Goal: Task Accomplishment & Management: Manage account settings

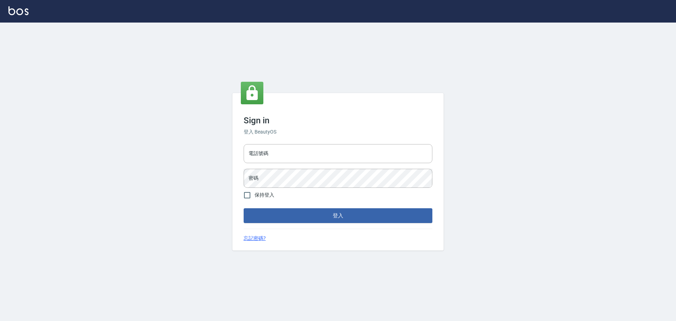
click at [266, 149] on input "電話號碼" at bounding box center [338, 153] width 189 height 19
type input "0989189977"
click at [244, 208] on button "登入" at bounding box center [338, 215] width 189 height 15
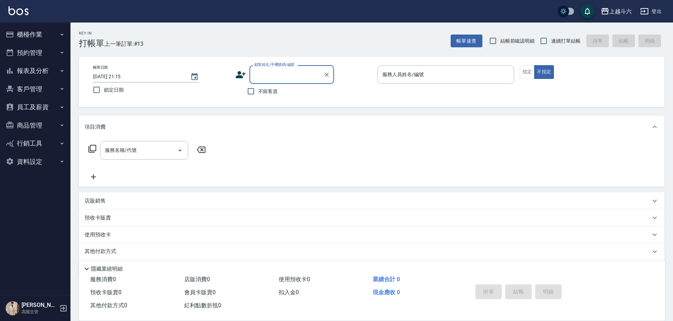
click at [278, 86] on div "不留客資" at bounding box center [284, 91] width 99 height 15
drag, startPoint x: 271, startPoint y: 91, endPoint x: 282, endPoint y: 89, distance: 11.4
click at [271, 92] on span "不留客資" at bounding box center [268, 91] width 20 height 7
click at [258, 92] on input "不留客資" at bounding box center [250, 91] width 15 height 15
checkbox input "true"
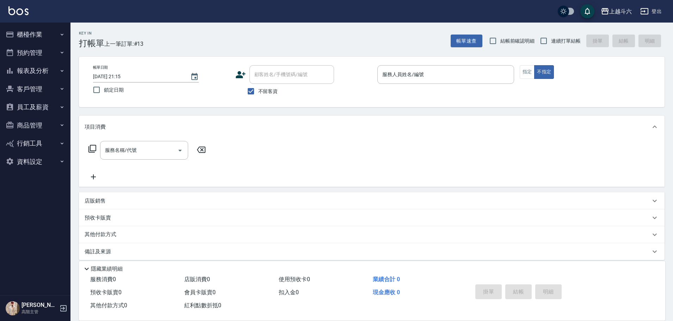
click at [554, 42] on span "連續打單結帳" at bounding box center [566, 40] width 30 height 7
click at [551, 42] on input "連續打單結帳" at bounding box center [543, 40] width 15 height 15
checkbox input "true"
click at [437, 69] on input "服務人員姓名/編號" at bounding box center [445, 74] width 130 height 12
type input "Lambo藍寶-10"
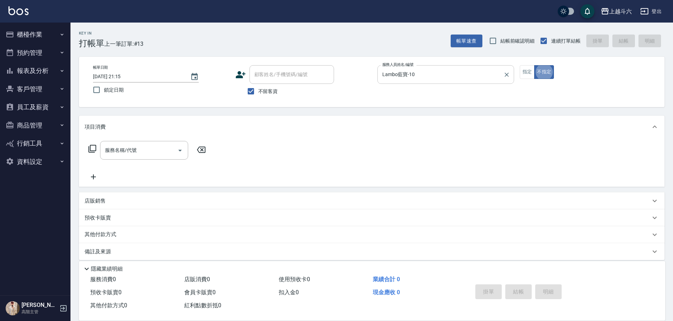
type button "false"
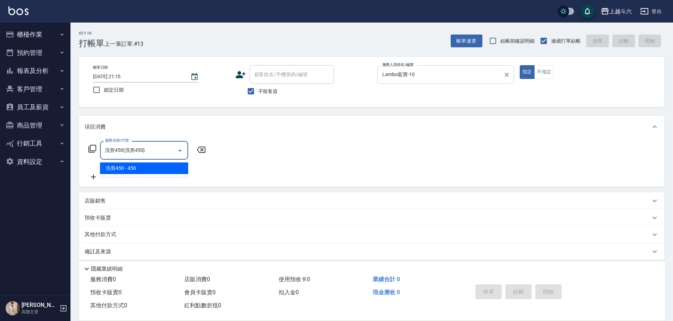
type input "洗剪450"
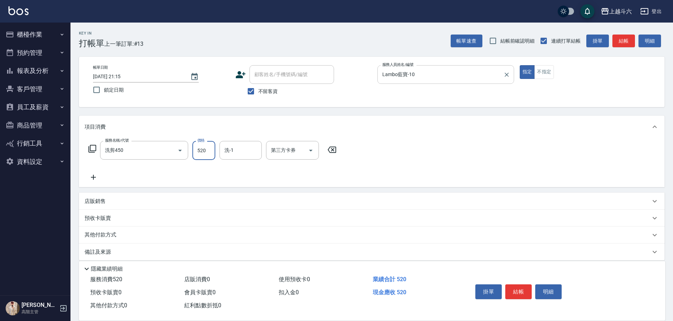
type input "520"
type input "[PERSON_NAME]"
click at [519, 287] on button "結帳" at bounding box center [518, 291] width 26 height 15
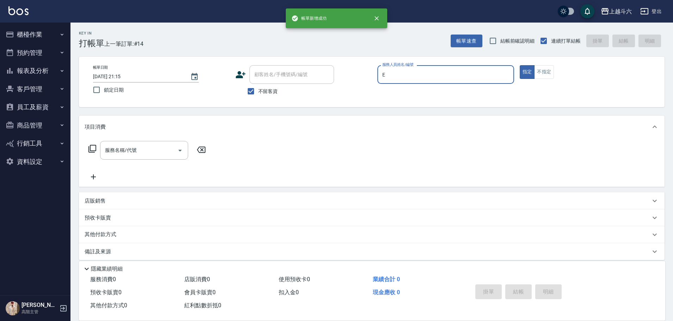
type input "[PERSON_NAME]"
type button "true"
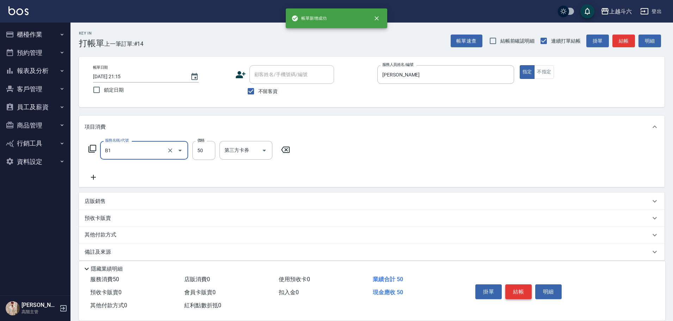
type input "剪髮(B1)"
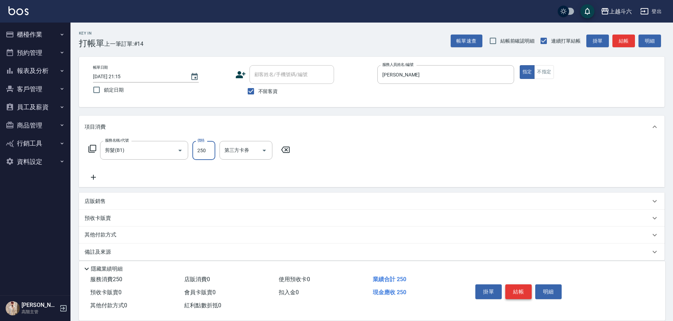
type input "250"
drag, startPoint x: 522, startPoint y: 285, endPoint x: 518, endPoint y: 289, distance: 5.5
click at [518, 289] on button "結帳" at bounding box center [518, 291] width 26 height 15
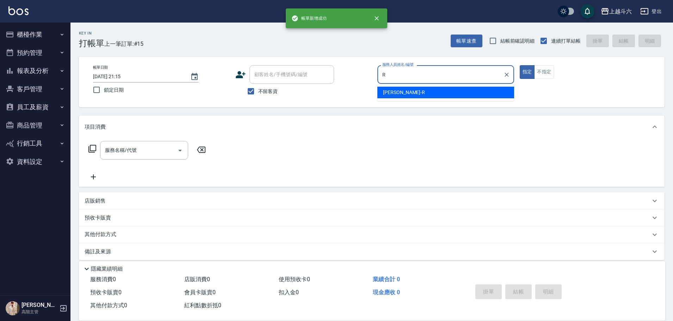
type input "[PERSON_NAME]"
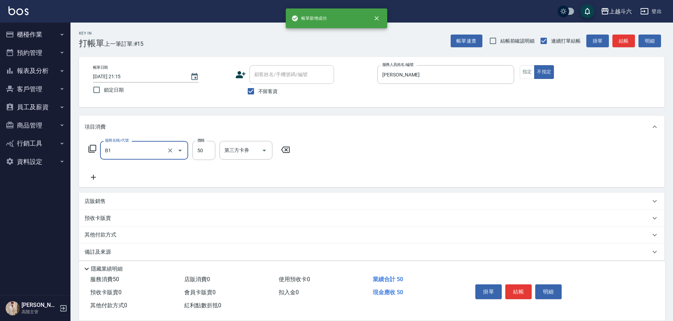
type input "剪髮(B1)"
click at [518, 289] on button "結帳" at bounding box center [518, 291] width 26 height 15
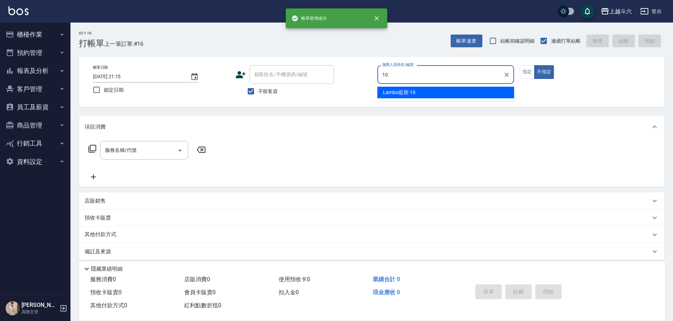
type input "Lambo藍寶-10"
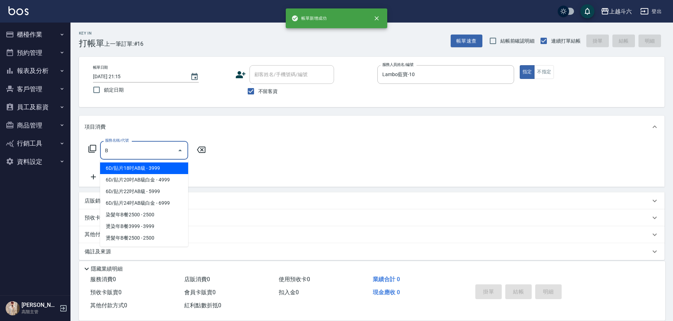
type input "B1"
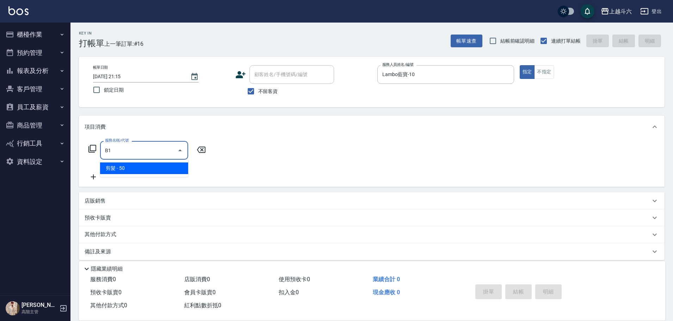
type input "剪髮(B1)"
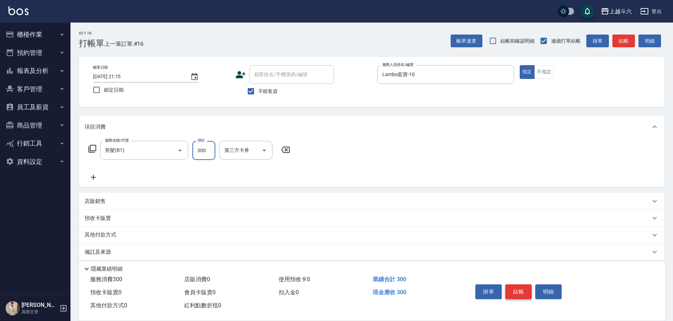
type input "300"
click at [521, 284] on button "結帳" at bounding box center [518, 291] width 26 height 15
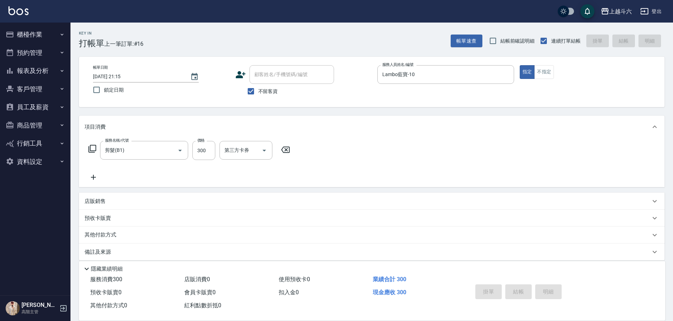
type input "[DATE] 21:16"
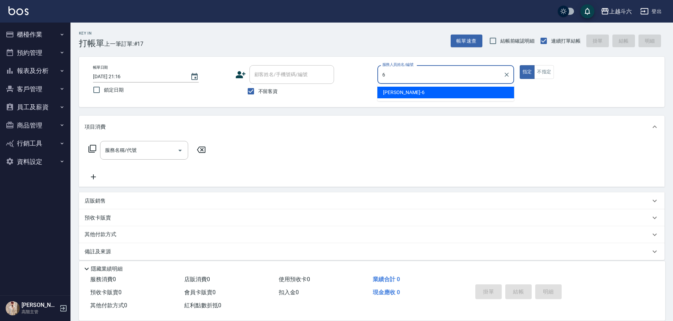
type input "[PERSON_NAME]-6"
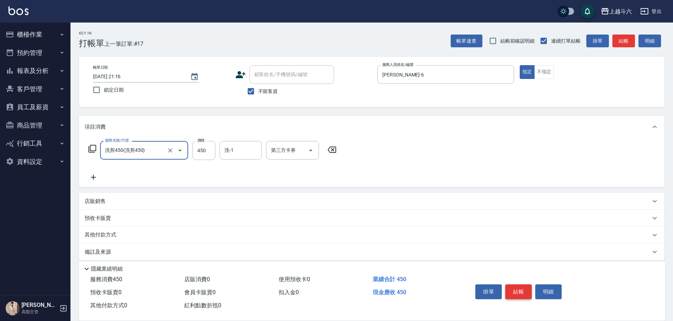
type input "洗剪450"
type input "600"
type input "[PERSON_NAME]-6"
click at [521, 284] on button "結帳" at bounding box center [518, 291] width 26 height 15
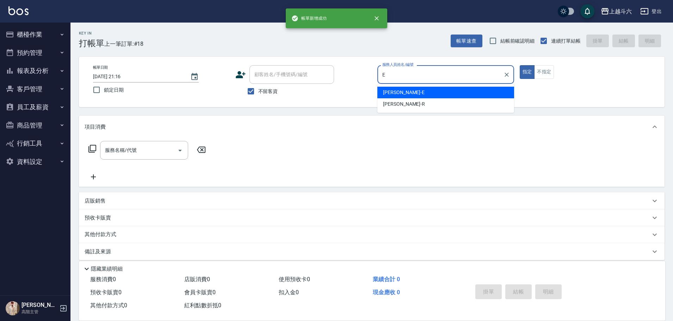
type input "[PERSON_NAME]"
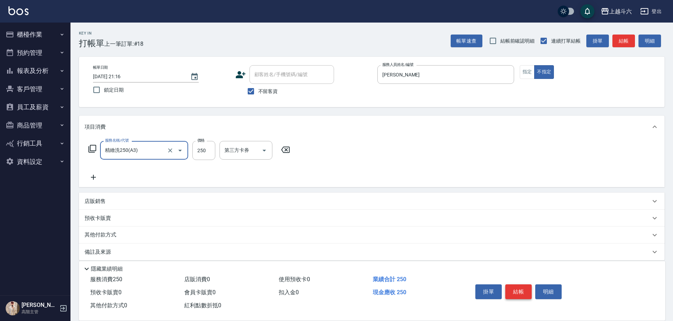
type input "精緻洗250(A3)"
type input "[PERSON_NAME]"
click at [521, 284] on button "結帳" at bounding box center [518, 291] width 26 height 15
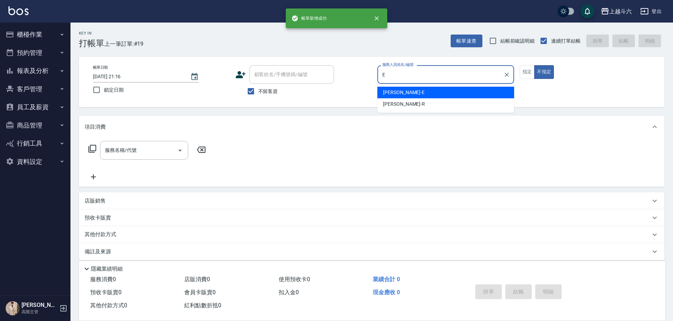
type input "[PERSON_NAME]"
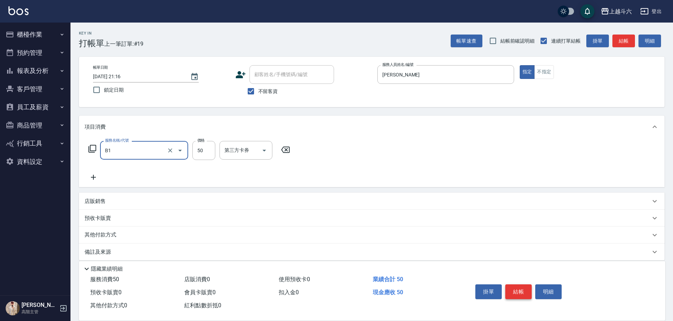
type input "剪髮(B1)"
type input "250"
click at [521, 284] on button "結帳" at bounding box center [518, 291] width 26 height 15
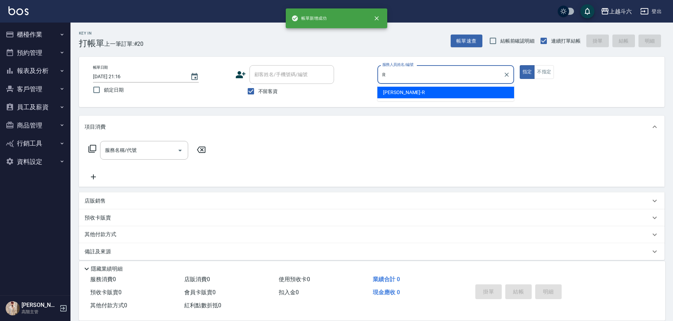
type input "[PERSON_NAME]"
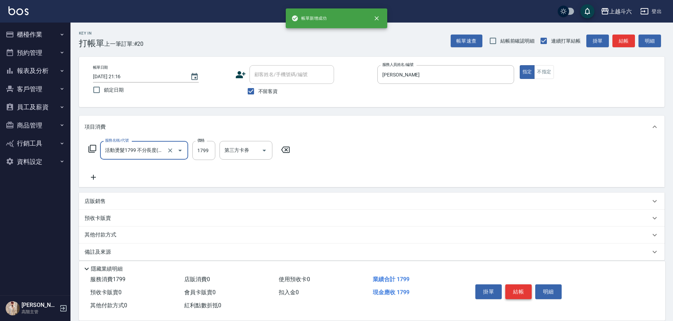
type input "活動燙髮1799 不分長度"
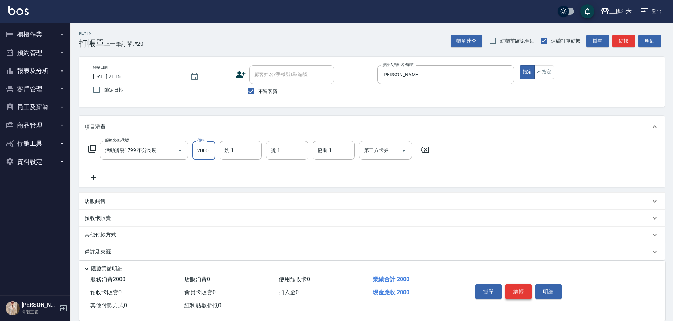
type input "2000"
type input "[PERSON_NAME]"
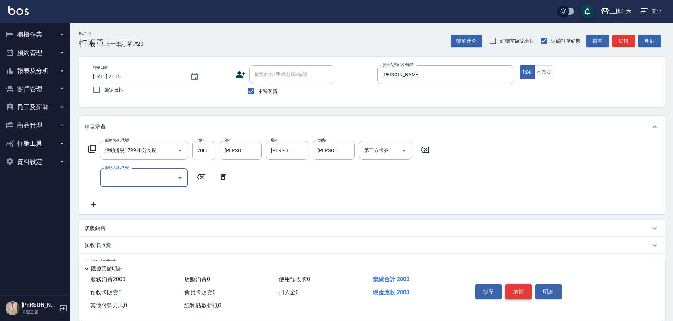
type input "ㄐ"
type input "戶"
type input "互"
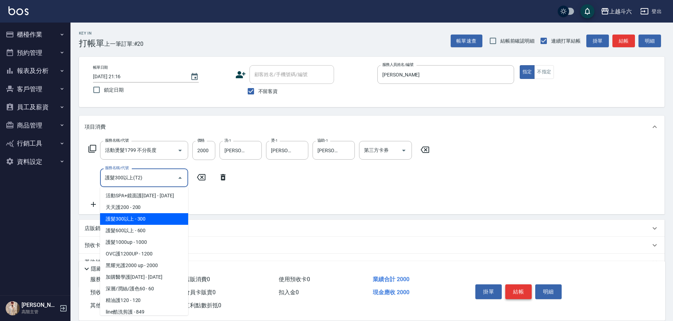
type input "護髮300以上(T2)"
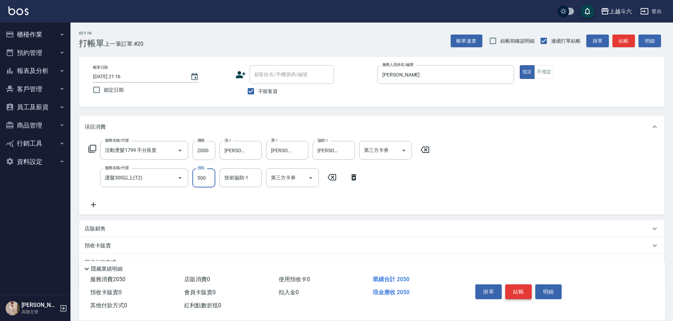
type input "500"
type input "[PERSON_NAME]"
click at [521, 284] on button "結帳" at bounding box center [518, 291] width 26 height 15
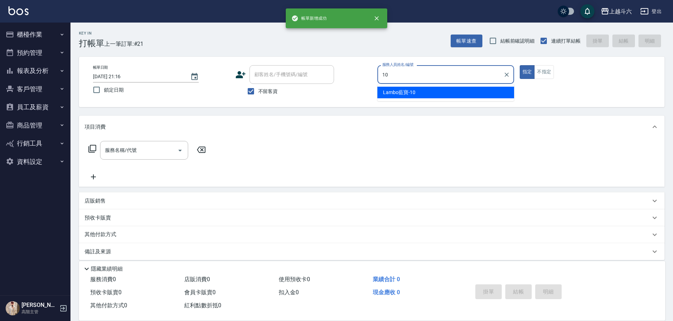
type input "Lambo藍寶-10"
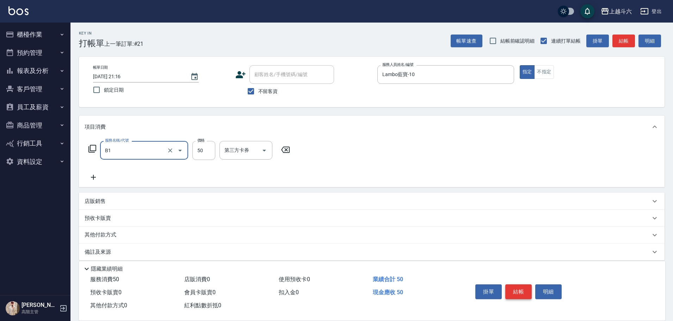
type input "剪髮(B1)"
type input "300"
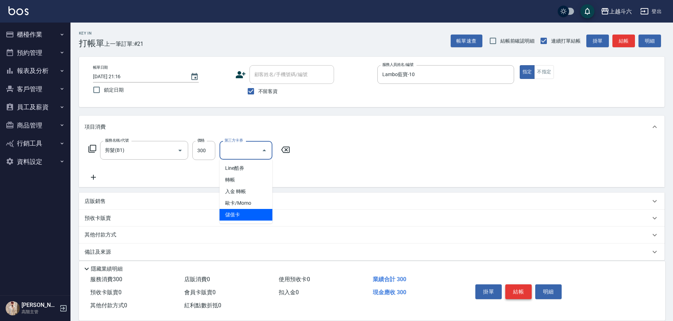
type input "儲值卡"
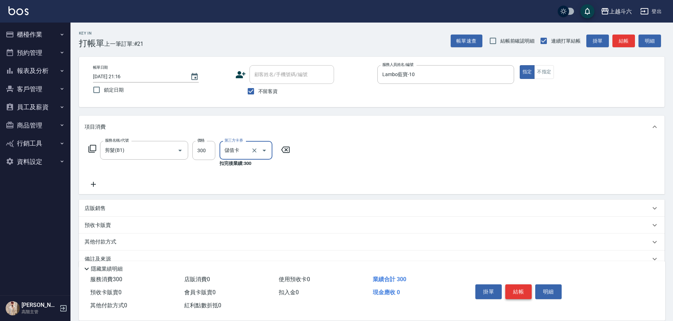
click at [521, 284] on button "結帳" at bounding box center [518, 291] width 26 height 15
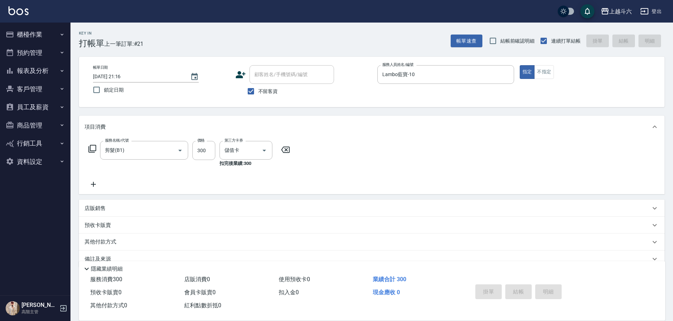
type input "[DATE] 21:17"
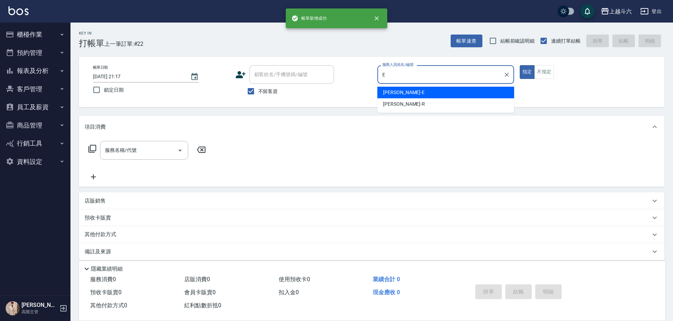
type input "[PERSON_NAME]"
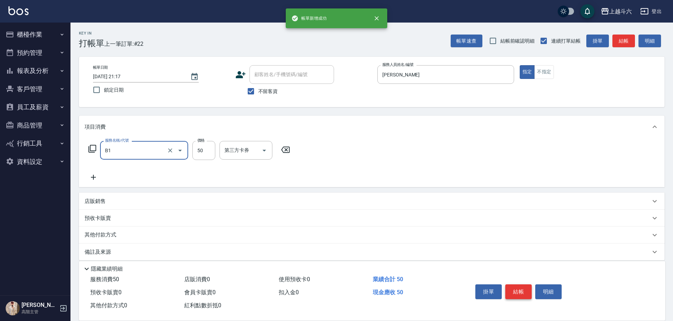
type input "剪髮(B1)"
type input "250"
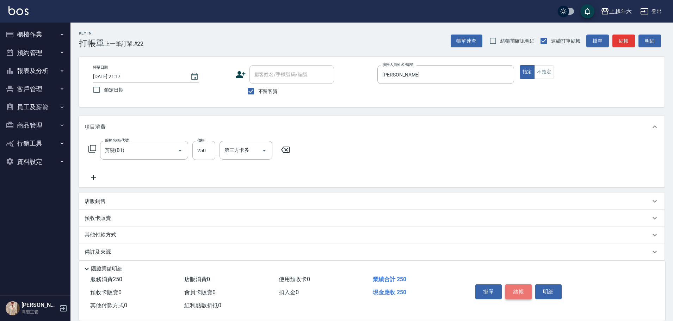
click at [521, 284] on button "結帳" at bounding box center [518, 291] width 26 height 15
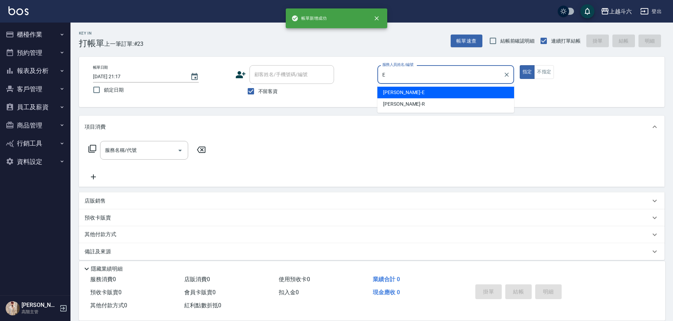
type input "[PERSON_NAME]"
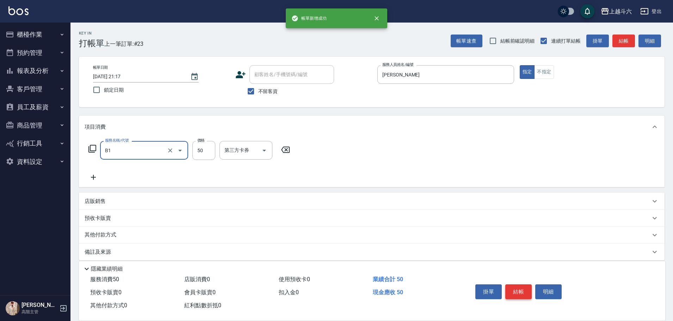
type input "剪髮(B1)"
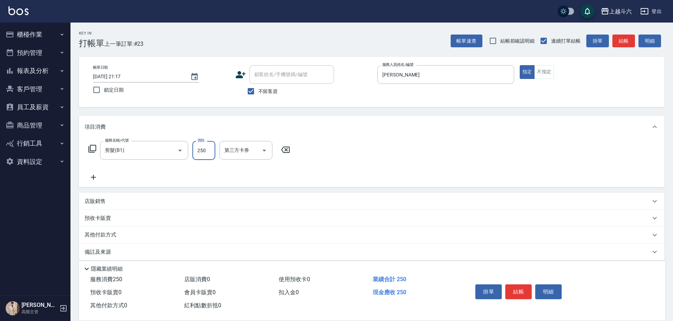
type input "250"
click at [528, 292] on button "結帳" at bounding box center [518, 291] width 26 height 15
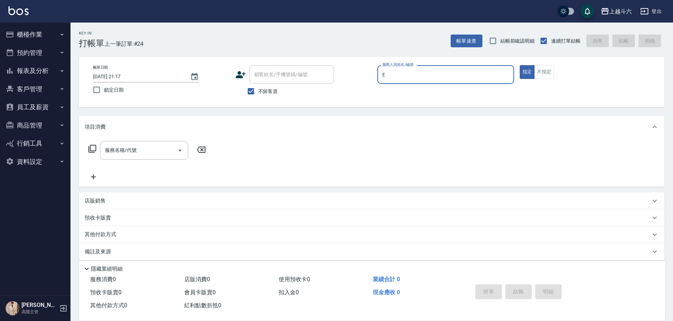
type input "[PERSON_NAME]"
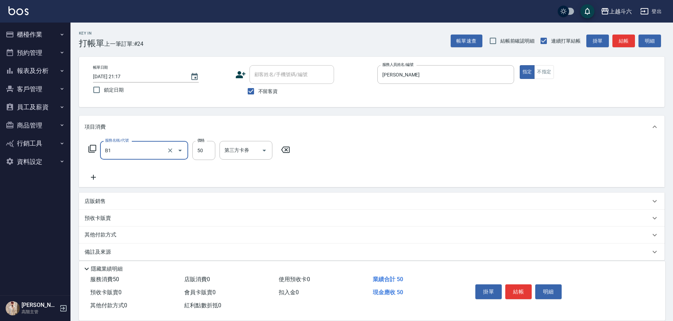
type input "剪髮(B1)"
type input "250"
click at [528, 292] on button "結帳" at bounding box center [518, 291] width 26 height 15
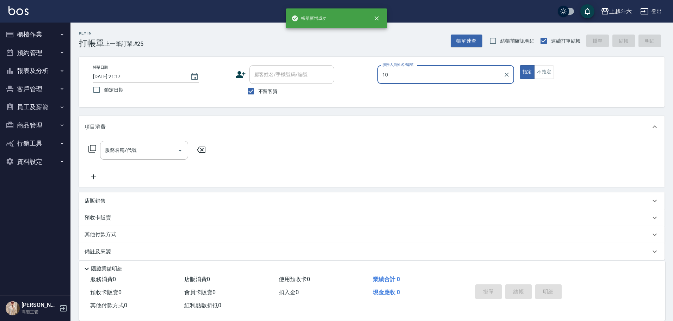
type input "Lambo藍寶-10"
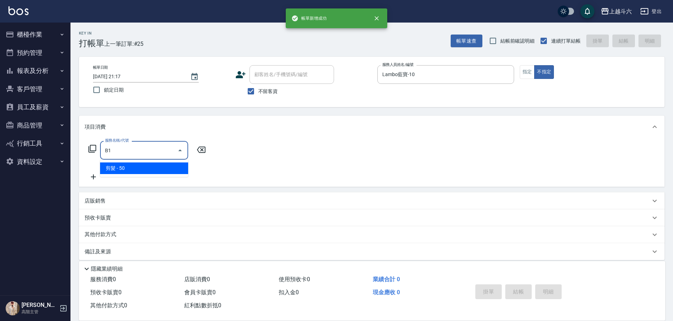
type input "剪髮(B1)"
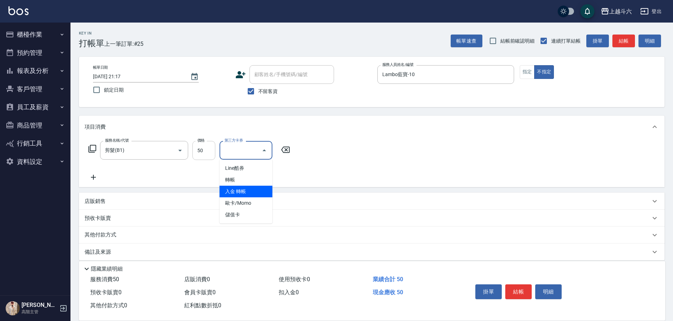
click at [204, 151] on input "50" at bounding box center [203, 150] width 23 height 19
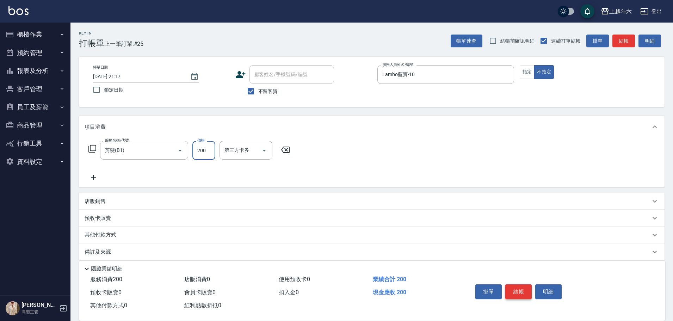
type input "200"
click at [514, 286] on button "結帳" at bounding box center [518, 291] width 26 height 15
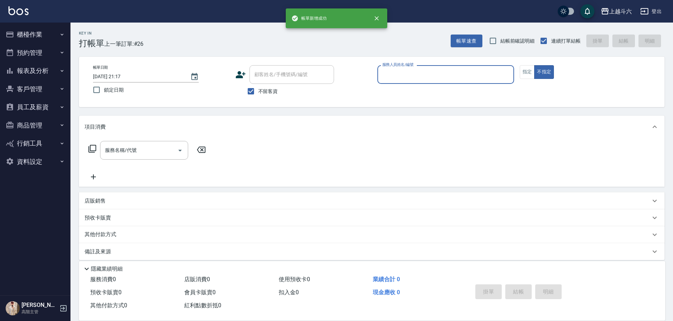
click at [27, 37] on button "櫃檯作業" at bounding box center [35, 34] width 65 height 18
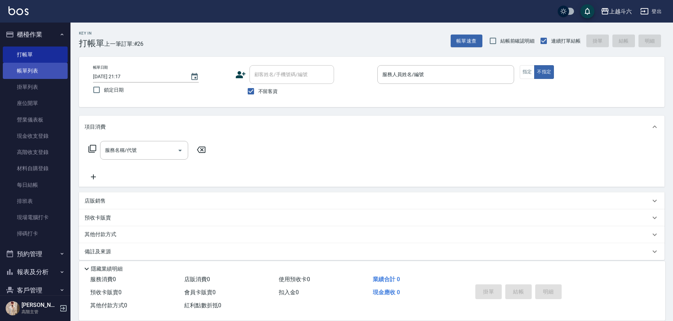
click at [52, 73] on link "帳單列表" at bounding box center [35, 71] width 65 height 16
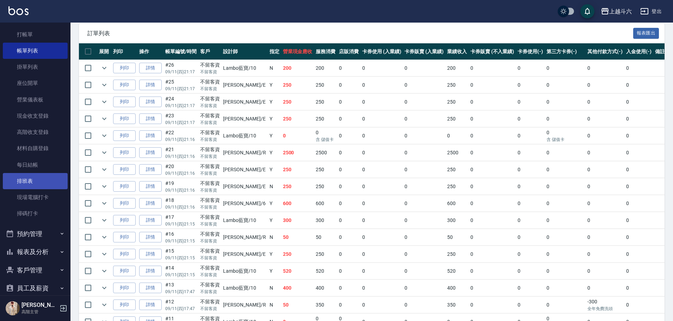
scroll to position [85, 0]
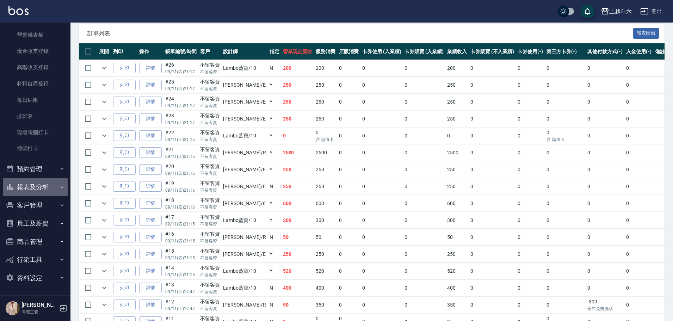
click at [48, 180] on button "報表及分析" at bounding box center [35, 187] width 65 height 18
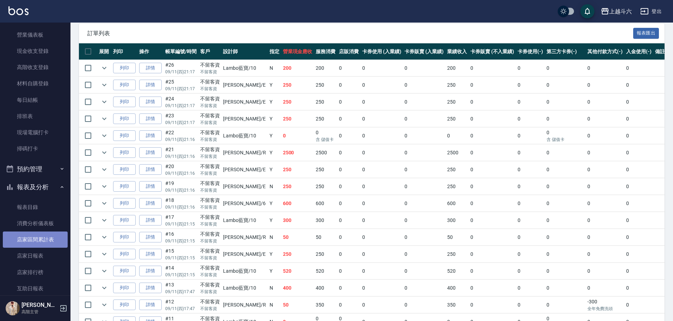
click at [61, 245] on link "店家區間累計表" at bounding box center [35, 239] width 65 height 16
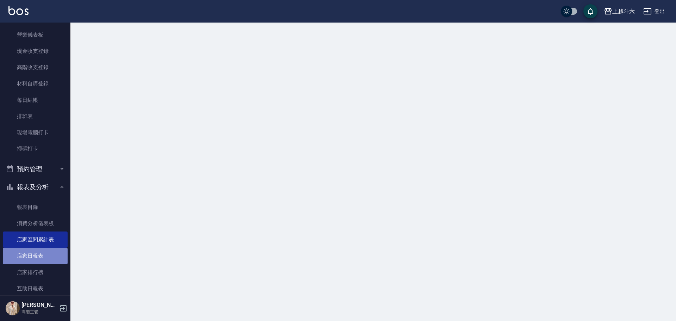
click at [61, 248] on link "店家日報表" at bounding box center [35, 256] width 65 height 16
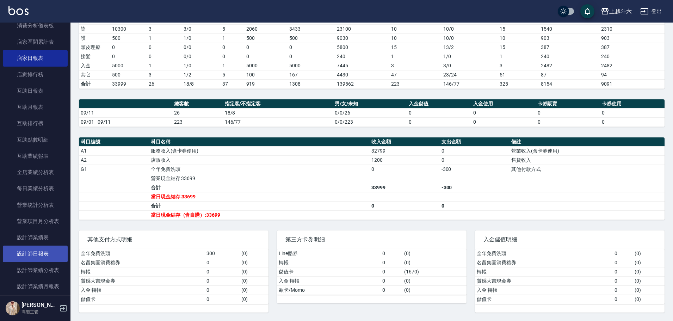
scroll to position [331, 0]
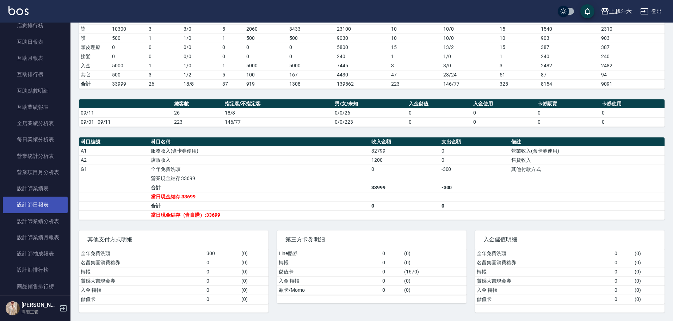
click at [50, 198] on link "設計師日報表" at bounding box center [35, 205] width 65 height 16
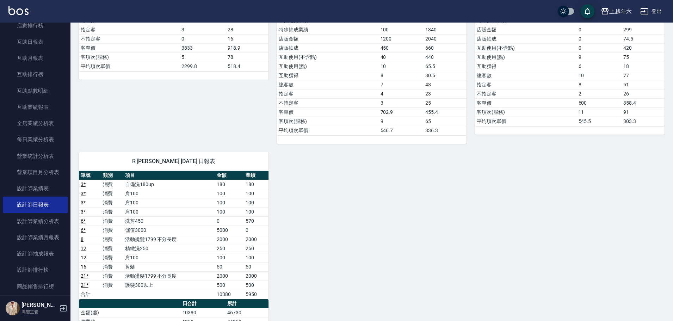
scroll to position [247, 0]
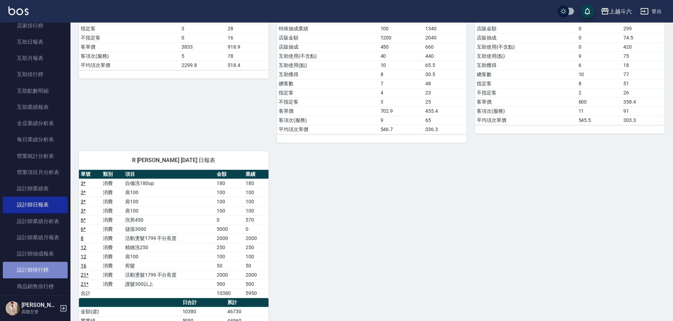
click at [48, 269] on link "設計師排行榜" at bounding box center [35, 270] width 65 height 16
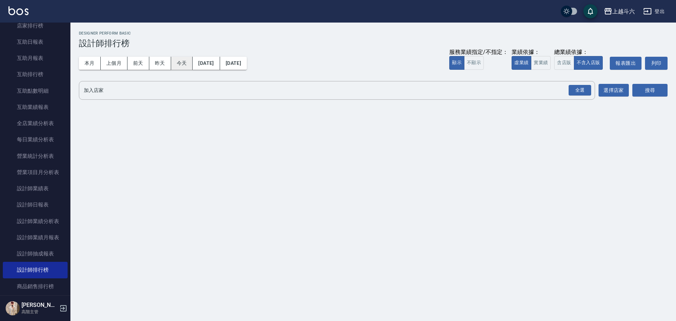
click at [185, 68] on button "今天" at bounding box center [182, 63] width 22 height 13
click at [543, 66] on button "實業績" at bounding box center [541, 63] width 20 height 14
drag, startPoint x: 578, startPoint y: 88, endPoint x: 598, endPoint y: 92, distance: 20.4
click at [582, 88] on div "全選" at bounding box center [580, 90] width 23 height 11
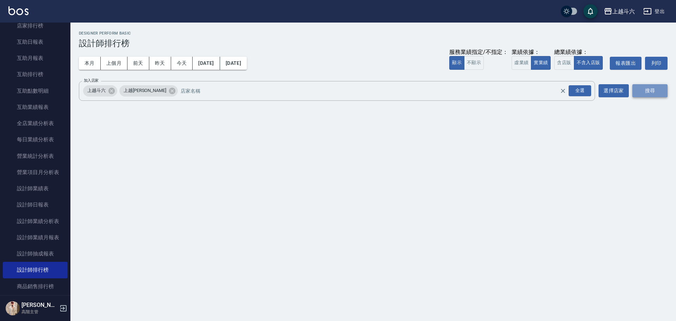
click at [662, 92] on button "搜尋" at bounding box center [649, 90] width 35 height 13
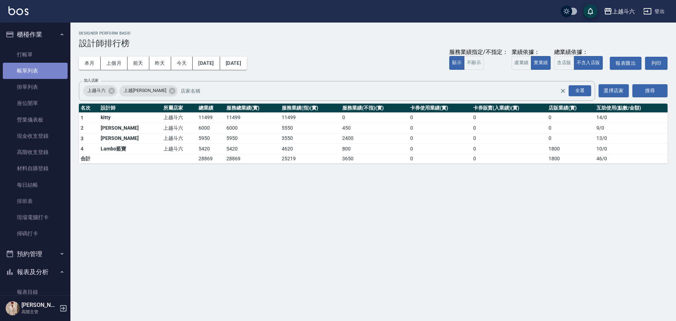
click at [52, 73] on link "帳單列表" at bounding box center [35, 71] width 65 height 16
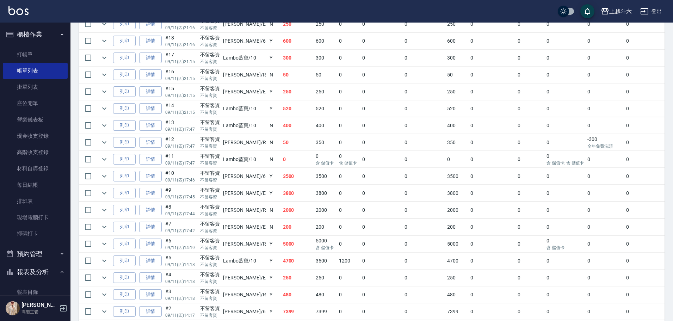
scroll to position [352, 0]
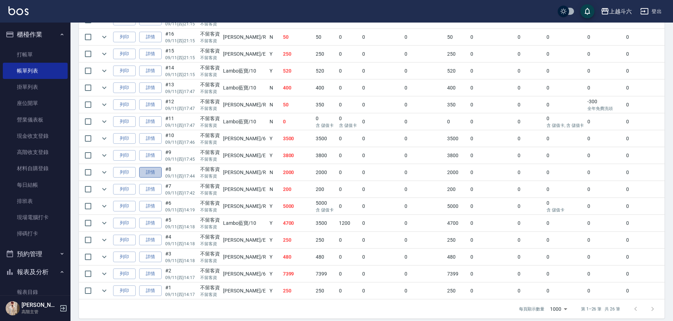
click at [151, 175] on link "詳情" at bounding box center [150, 172] width 23 height 11
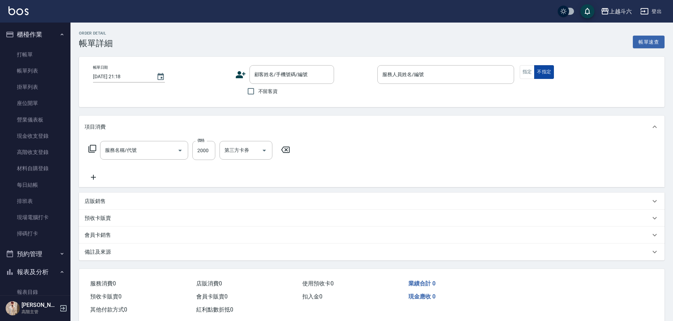
type input "[DATE] 17:44"
checkbox input "true"
type input "[PERSON_NAME]"
type input "活動燙髮1799 不分長度"
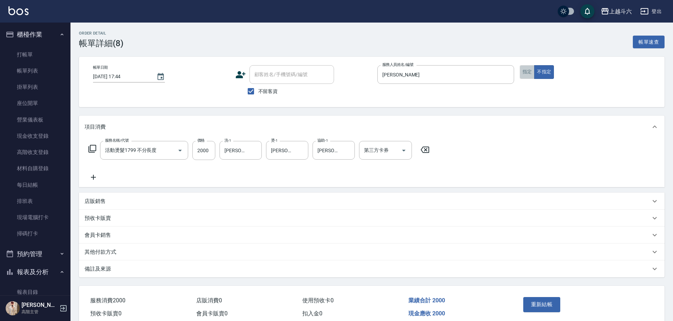
click at [523, 74] on button "指定" at bounding box center [526, 72] width 15 height 14
click at [550, 306] on button "重新結帳" at bounding box center [541, 304] width 37 height 15
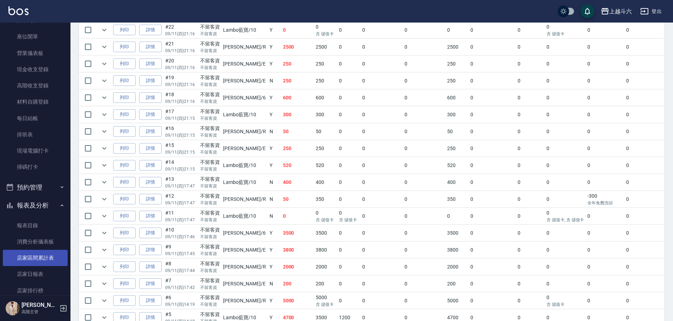
scroll to position [70, 0]
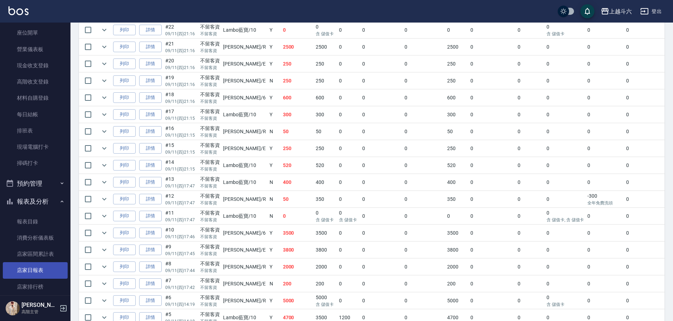
click at [44, 273] on link "店家日報表" at bounding box center [35, 270] width 65 height 16
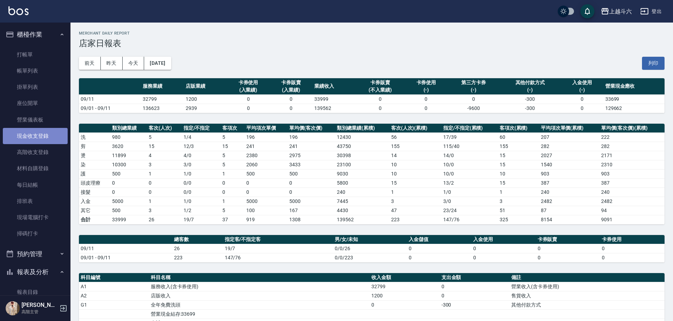
click at [50, 130] on link "現金收支登錄" at bounding box center [35, 136] width 65 height 16
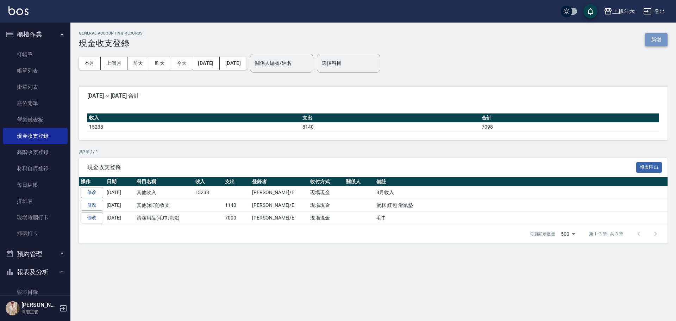
click at [647, 38] on button "新增" at bounding box center [656, 39] width 23 height 13
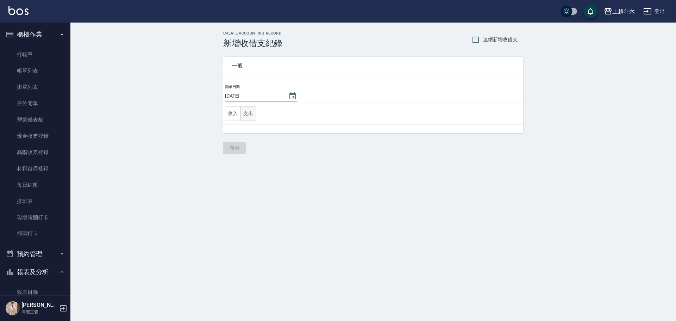
click at [251, 116] on button "支出" at bounding box center [249, 113] width 16 height 14
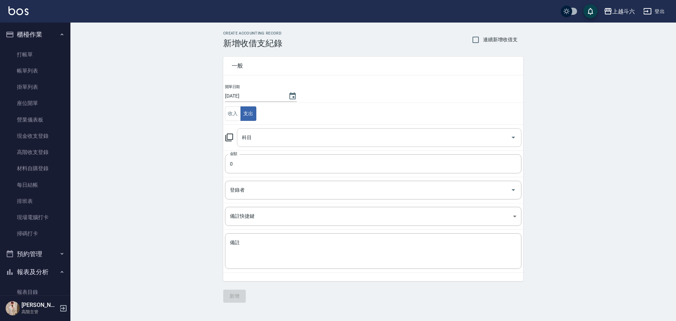
click at [269, 139] on input "科目" at bounding box center [374, 137] width 268 height 12
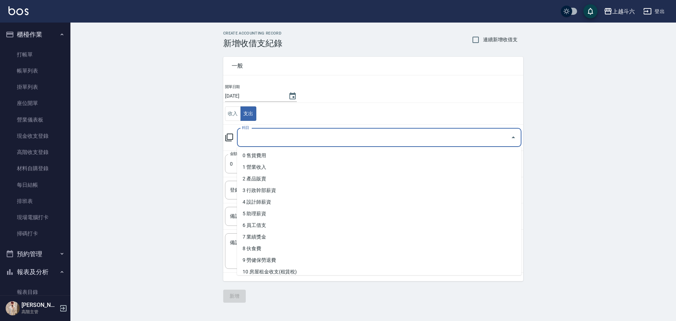
type input "ㄎ"
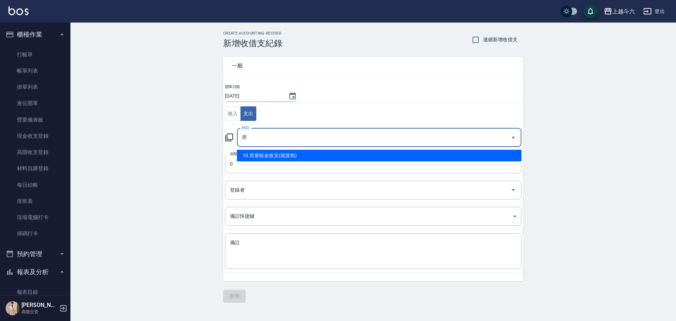
type input "10 房屋租金收支(租賃稅)"
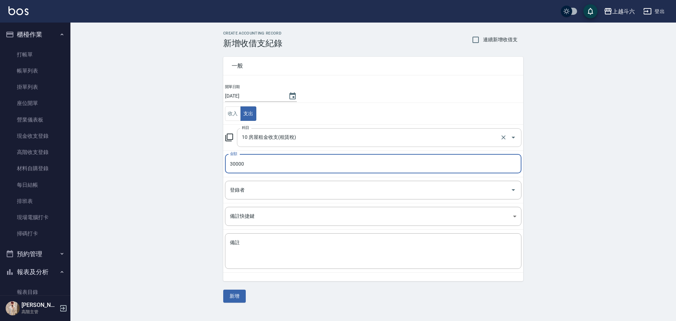
type input "30000"
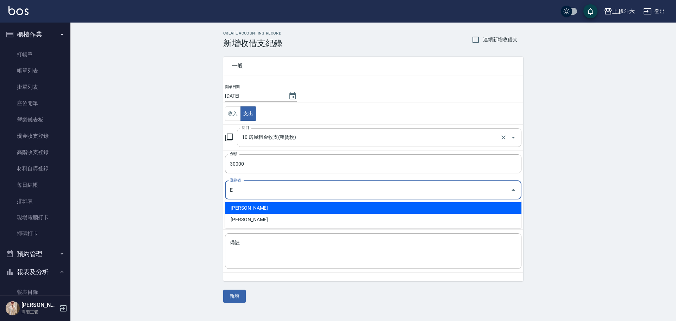
type input "[PERSON_NAME]"
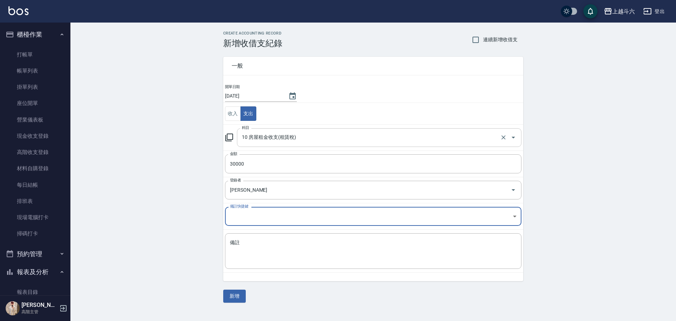
type textarea "e"
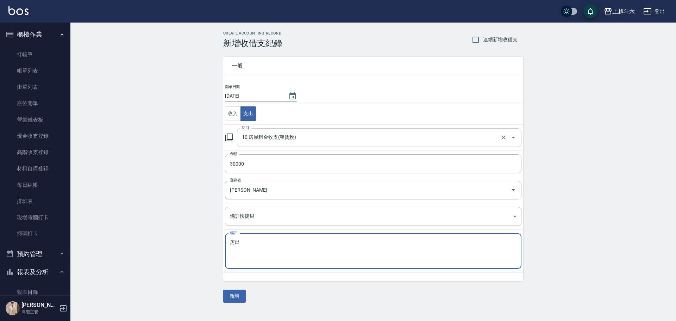
type textarea "防"
type textarea "房租30000"
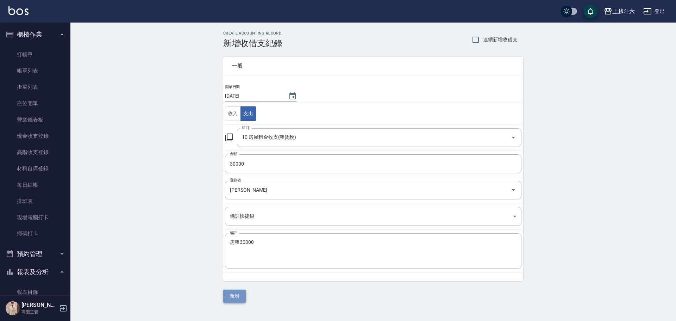
click at [242, 297] on button "新增" at bounding box center [234, 295] width 23 height 13
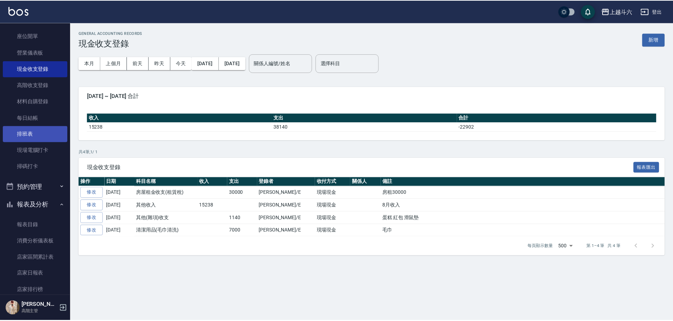
scroll to position [141, 0]
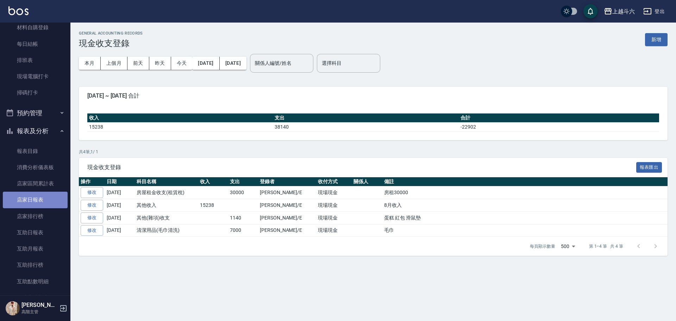
click at [53, 204] on link "店家日報表" at bounding box center [35, 200] width 65 height 16
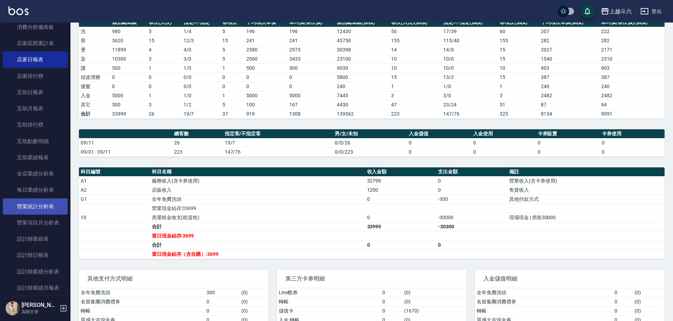
scroll to position [282, 0]
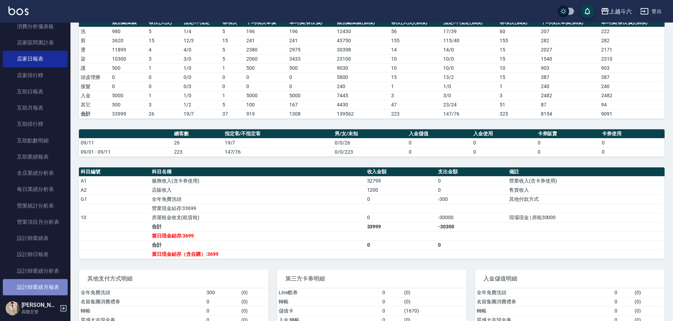
click at [48, 280] on link "設計師業績月報表" at bounding box center [35, 287] width 65 height 16
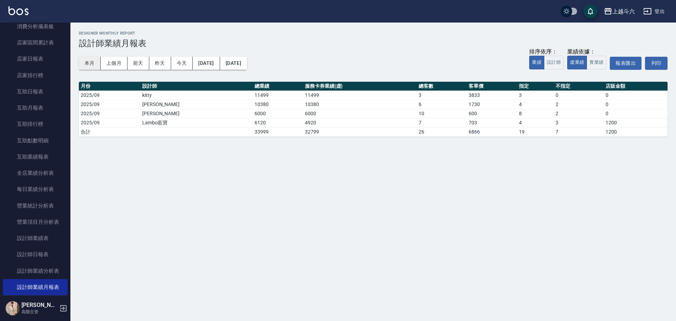
click at [93, 60] on button "本月" at bounding box center [90, 63] width 22 height 13
drag, startPoint x: 596, startPoint y: 60, endPoint x: 567, endPoint y: 65, distance: 29.2
click at [596, 61] on button "實業績" at bounding box center [597, 63] width 20 height 14
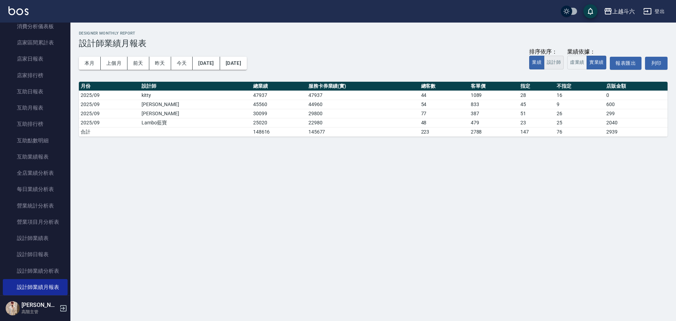
click at [558, 64] on button "設計師" at bounding box center [554, 63] width 20 height 14
click at [536, 61] on button "業績" at bounding box center [536, 63] width 15 height 14
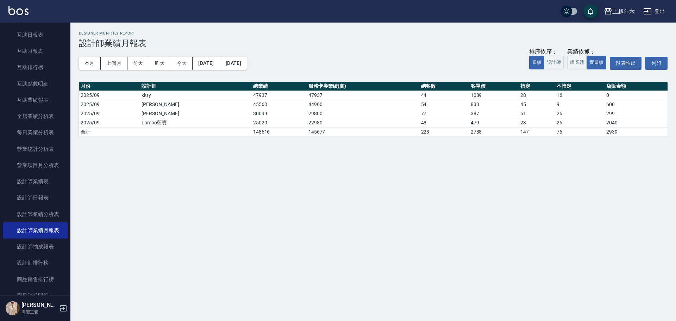
scroll to position [458, 0]
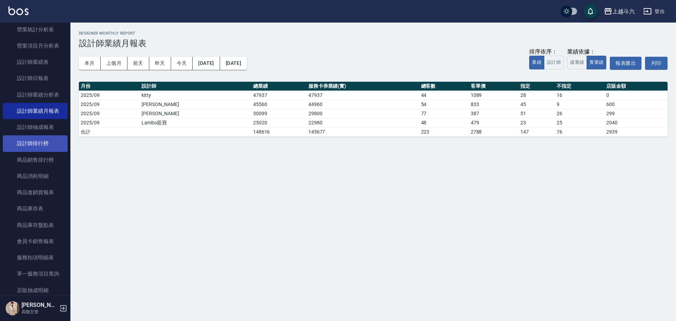
click at [48, 146] on link "設計師排行榜" at bounding box center [35, 143] width 65 height 16
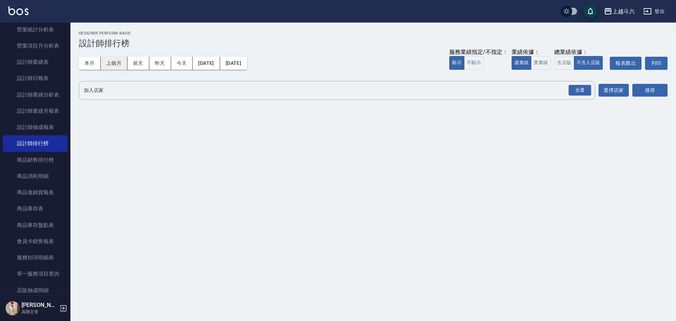
drag, startPoint x: 89, startPoint y: 63, endPoint x: 121, endPoint y: 58, distance: 32.0
click at [90, 63] on button "本月" at bounding box center [90, 63] width 22 height 13
click at [536, 63] on button "實業績" at bounding box center [541, 63] width 20 height 14
drag, startPoint x: 587, startPoint y: 90, endPoint x: 638, endPoint y: 90, distance: 50.4
click at [588, 91] on div "全選" at bounding box center [580, 90] width 23 height 11
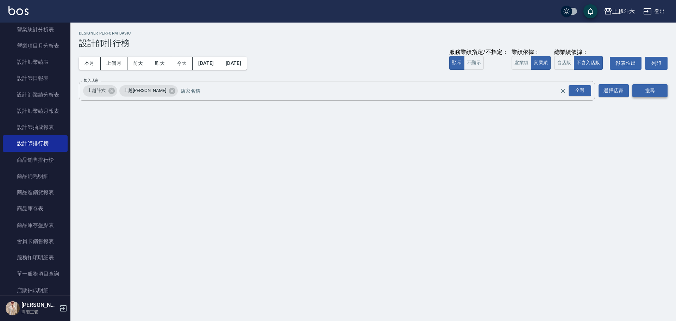
click at [654, 90] on button "搜尋" at bounding box center [649, 90] width 35 height 13
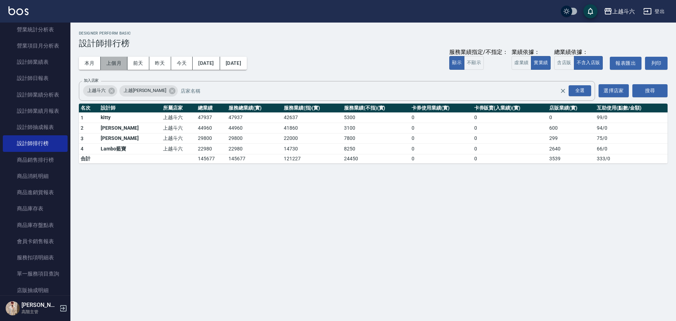
click at [113, 64] on button "上個月" at bounding box center [114, 63] width 27 height 13
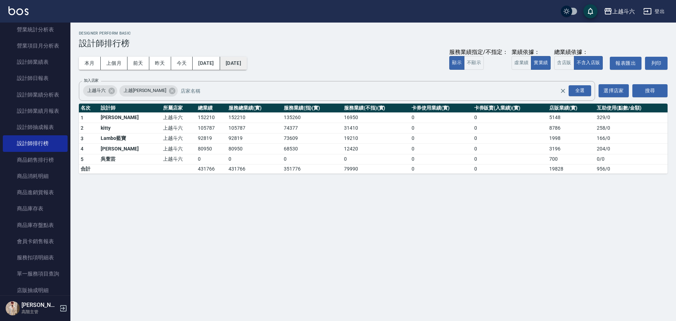
click at [247, 62] on button "[DATE]" at bounding box center [233, 63] width 27 height 13
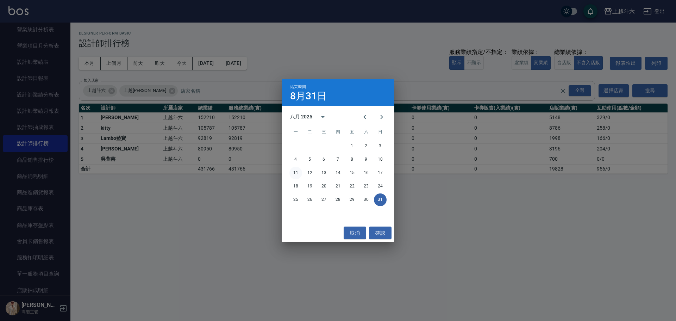
click at [295, 172] on button "11" at bounding box center [295, 173] width 13 height 13
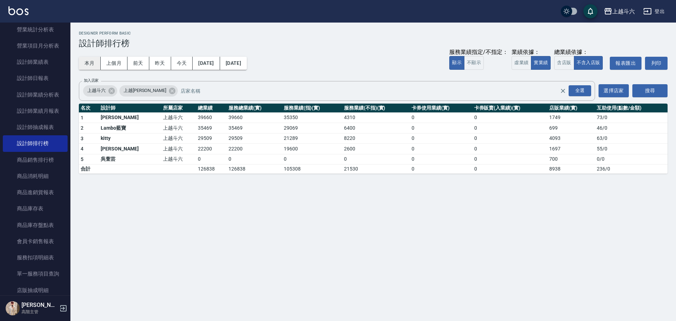
click at [89, 63] on button "本月" at bounding box center [90, 63] width 22 height 13
